Goal: Transaction & Acquisition: Purchase product/service

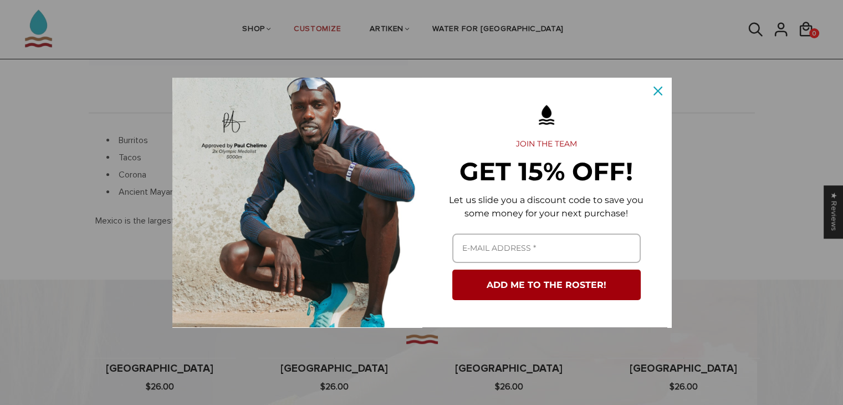
scroll to position [368, 0]
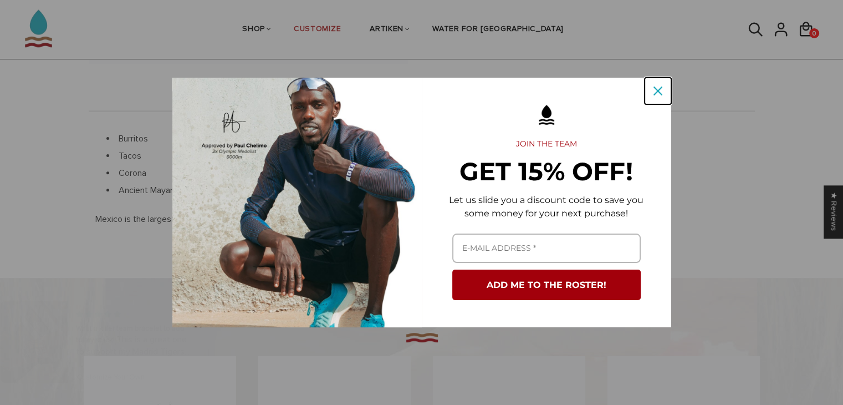
click at [650, 86] on div "Close" at bounding box center [658, 91] width 18 height 18
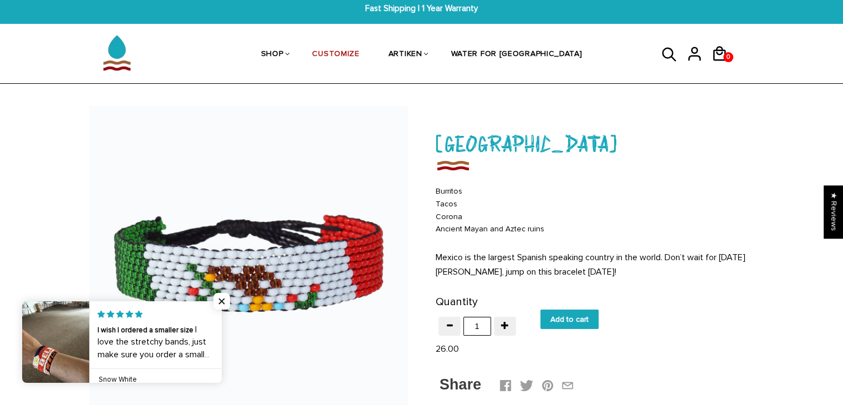
scroll to position [0, 0]
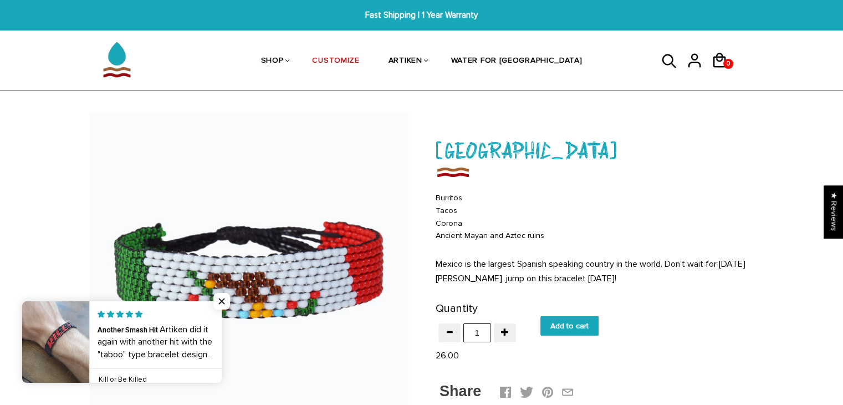
click at [665, 68] on icon at bounding box center [669, 61] width 17 height 27
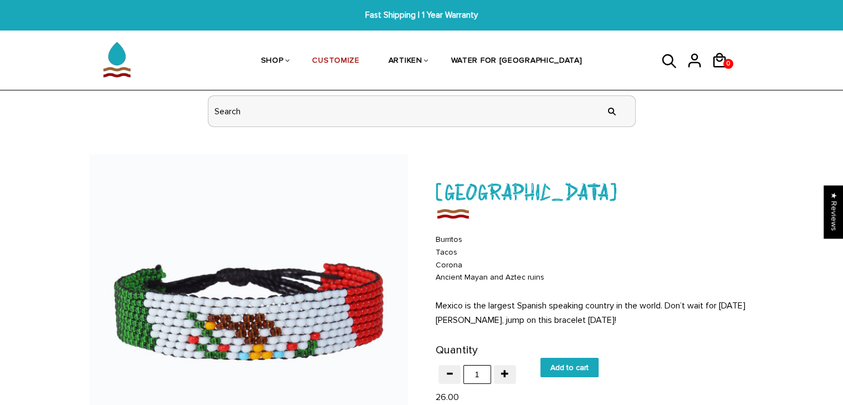
click at [553, 118] on input "header search" at bounding box center [421, 111] width 427 height 30
type input "[GEOGRAPHIC_DATA]"
click at [601, 90] on input "" at bounding box center [612, 111] width 22 height 42
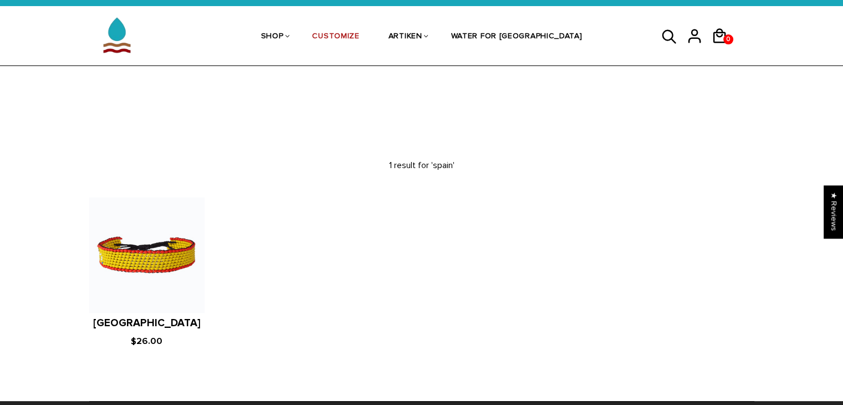
scroll to position [24, 0]
click at [666, 32] on icon at bounding box center [669, 37] width 17 height 27
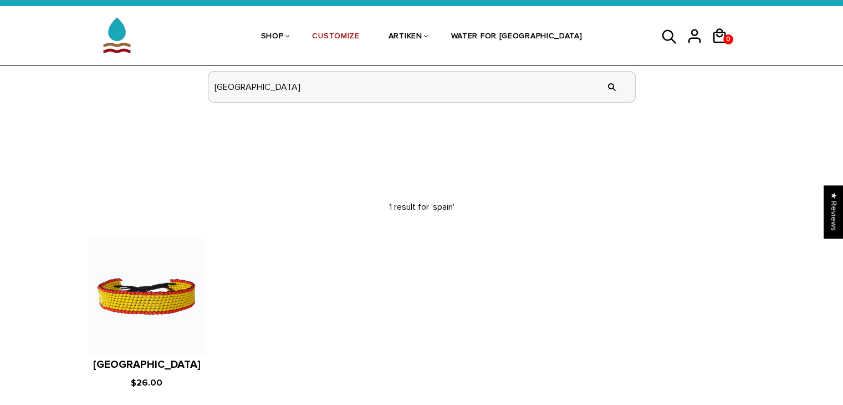
click at [586, 88] on input "spain" at bounding box center [421, 87] width 427 height 30
type input "s"
type input "uk"
click at [601, 66] on input "" at bounding box center [612, 87] width 22 height 42
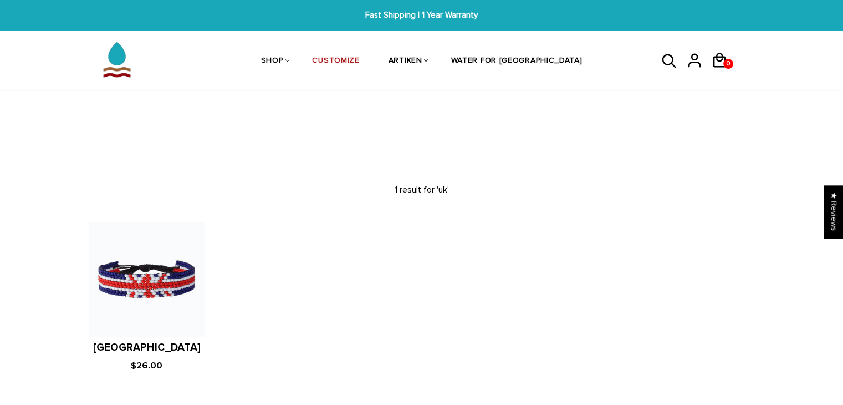
click at [163, 281] on figure at bounding box center [146, 279] width 115 height 115
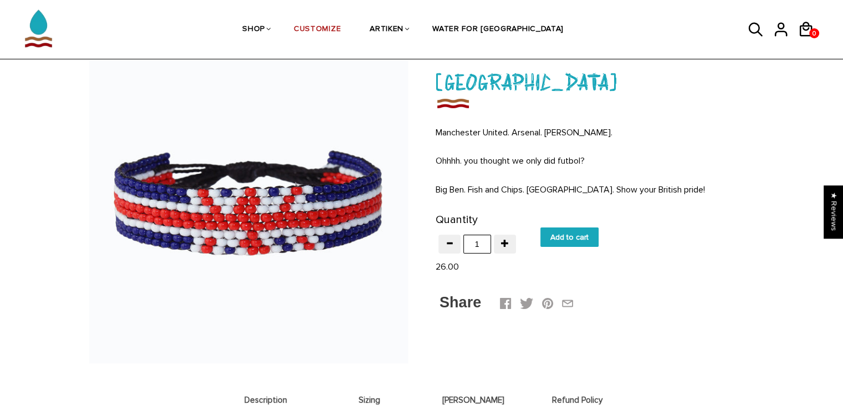
scroll to position [79, 0]
